Goal: Entertainment & Leisure: Consume media (video, audio)

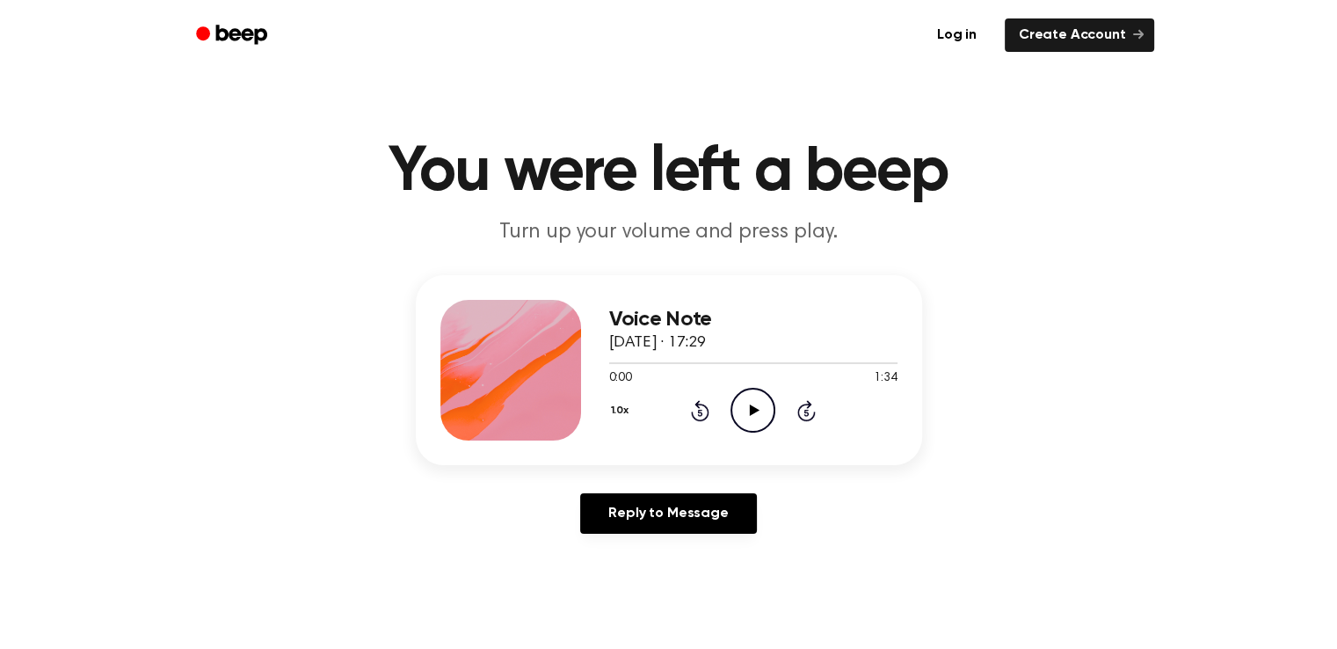
click at [750, 412] on icon at bounding box center [755, 409] width 10 height 11
click at [744, 411] on icon "Pause Audio" at bounding box center [752, 410] width 45 height 45
click at [749, 417] on icon "Play Audio" at bounding box center [752, 410] width 45 height 45
drag, startPoint x: 644, startPoint y: 354, endPoint x: 599, endPoint y: 362, distance: 45.5
click at [599, 362] on div "Voice Note 27 tháng 9, 2025 · 17:33 0:16 1:28 Your browser does not support the…" at bounding box center [669, 370] width 506 height 190
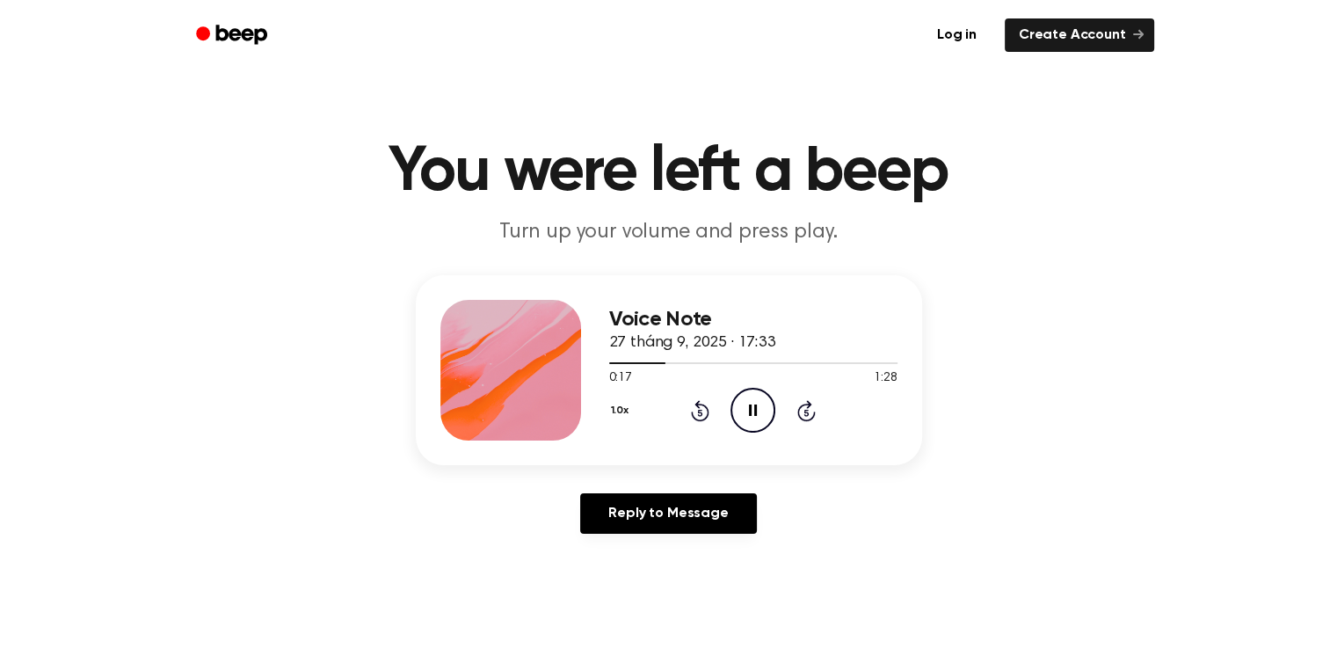
drag, startPoint x: 621, startPoint y: 367, endPoint x: 597, endPoint y: 367, distance: 23.7
click at [600, 369] on div "Voice Note 27 tháng 9, 2025 · 17:33 0:17 1:28 Your browser does not support the…" at bounding box center [669, 370] width 506 height 190
click at [629, 367] on div at bounding box center [753, 362] width 288 height 14
click at [637, 359] on div at bounding box center [753, 362] width 288 height 14
drag, startPoint x: 619, startPoint y: 357, endPoint x: 597, endPoint y: 354, distance: 22.1
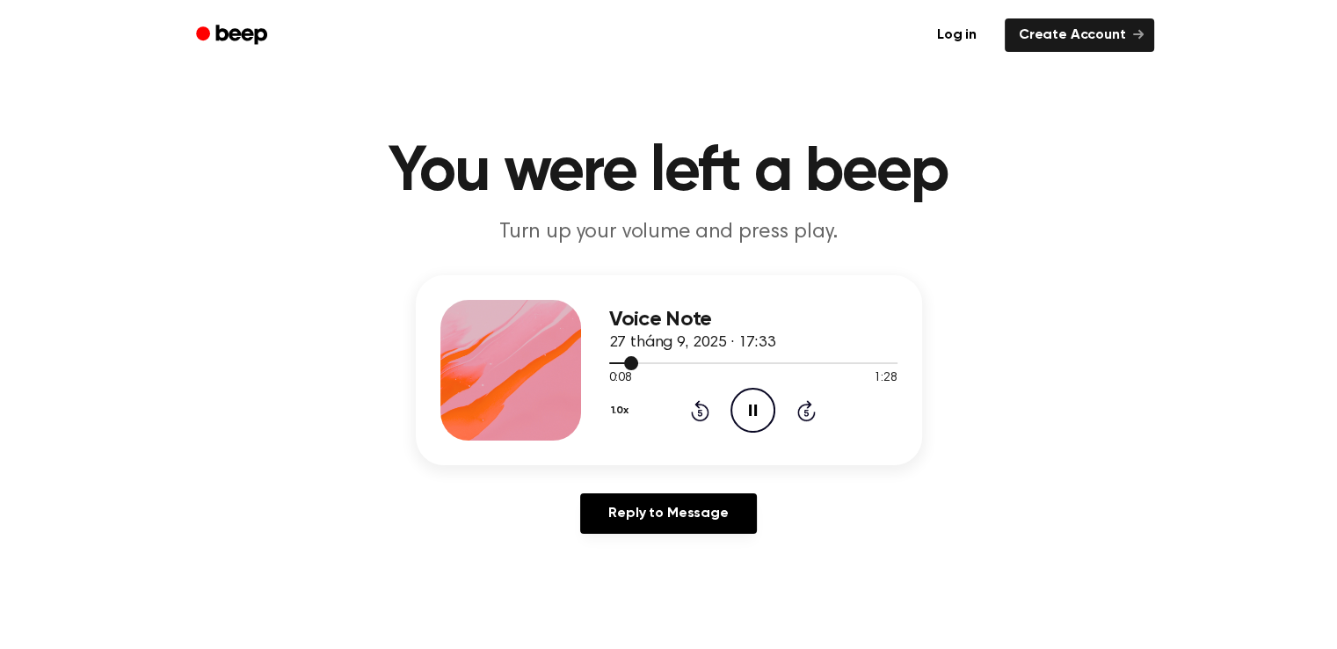
click at [609, 357] on div at bounding box center [753, 362] width 288 height 14
click at [741, 412] on icon "Play Audio" at bounding box center [752, 410] width 45 height 45
